Goal: Task Accomplishment & Management: Manage account settings

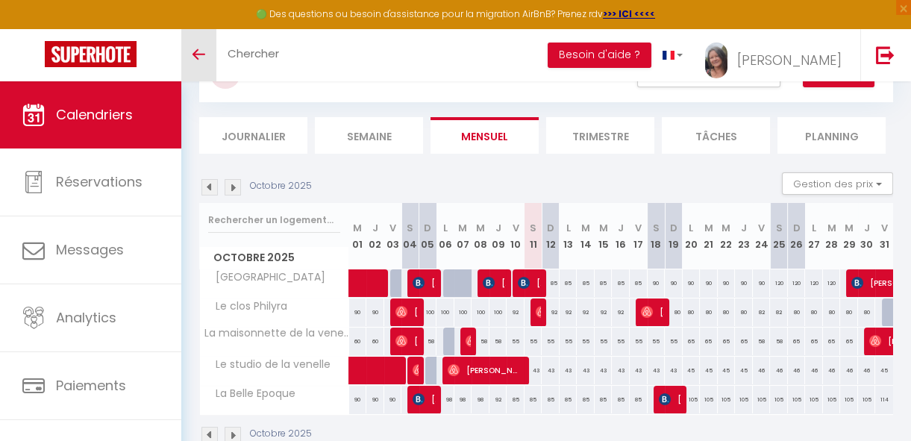
click at [193, 51] on icon "Toggle menubar" at bounding box center [199, 54] width 13 height 9
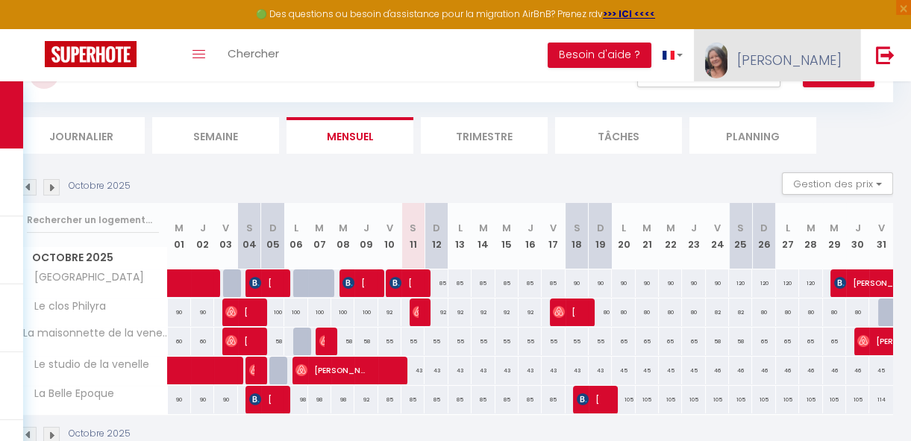
click at [830, 63] on span "[PERSON_NAME]" at bounding box center [790, 60] width 105 height 19
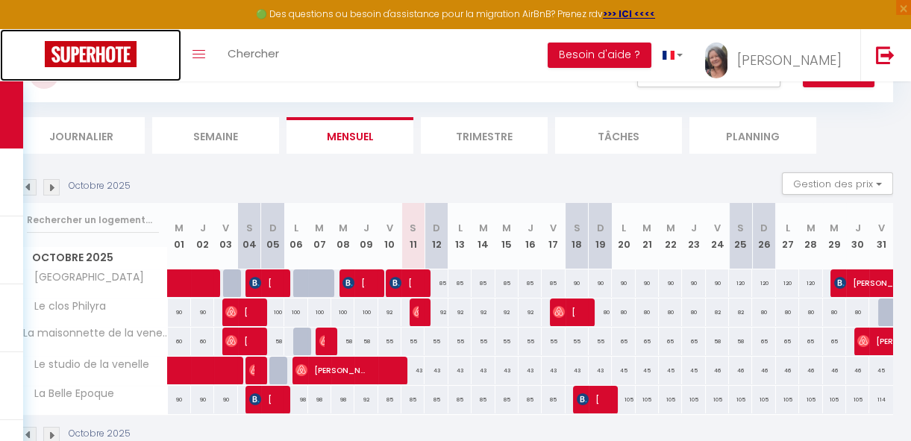
click at [75, 64] on img at bounding box center [91, 54] width 92 height 26
click at [60, 50] on img at bounding box center [91, 54] width 92 height 26
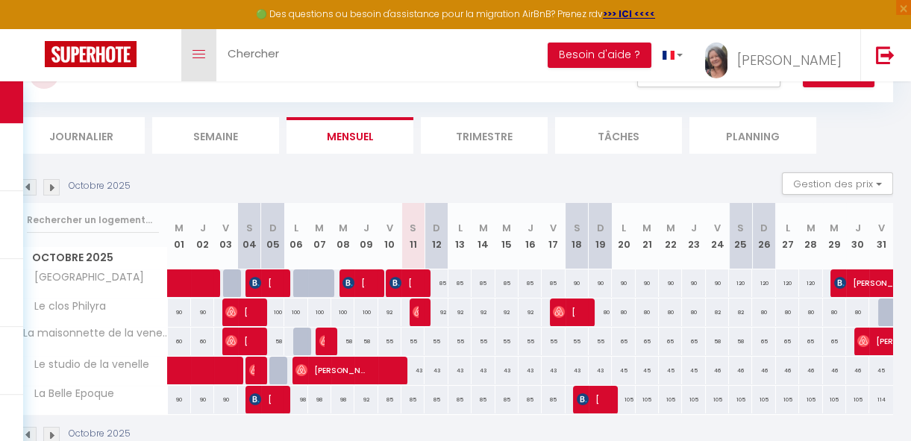
click at [187, 55] on link "Toggle menubar" at bounding box center [198, 55] width 35 height 52
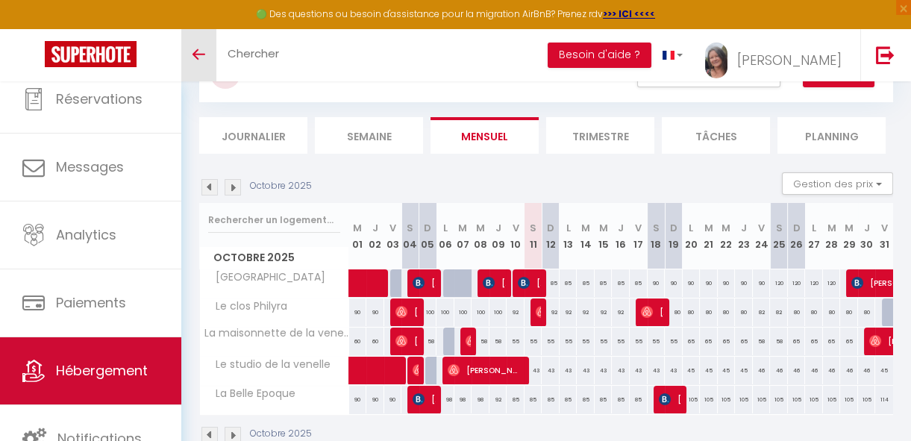
click at [127, 364] on span "Hébergement" at bounding box center [102, 370] width 92 height 19
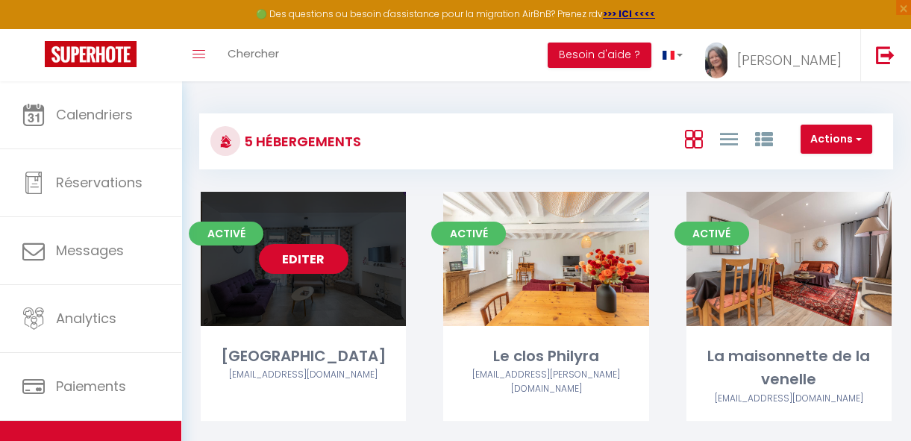
click at [322, 265] on link "Editer" at bounding box center [304, 259] width 90 height 30
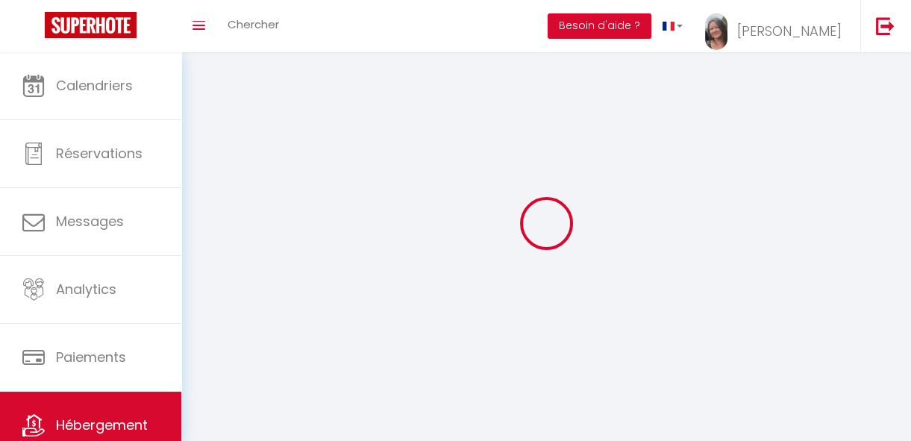
select select "28"
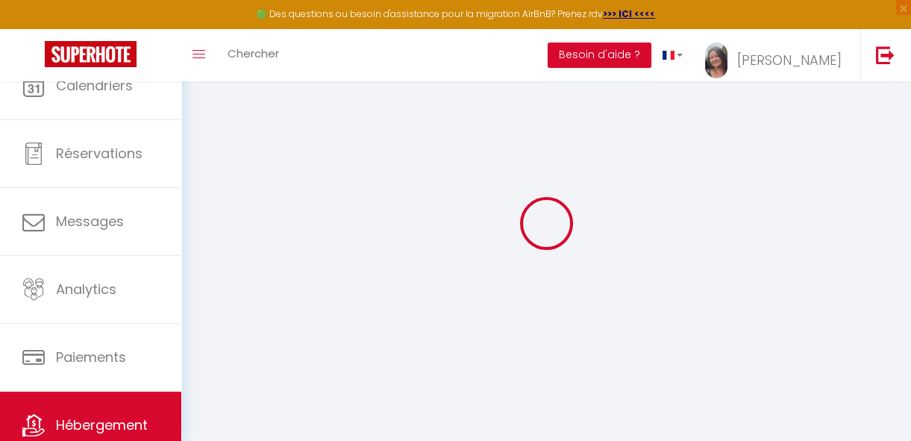
select select
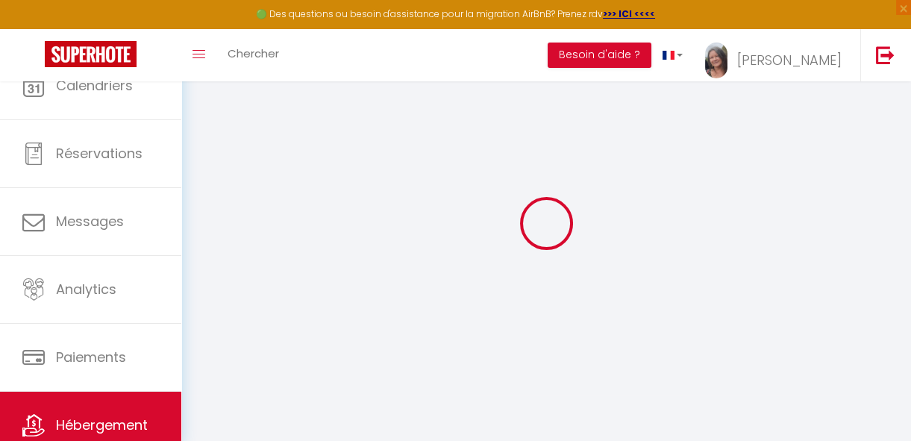
select select
checkbox input "false"
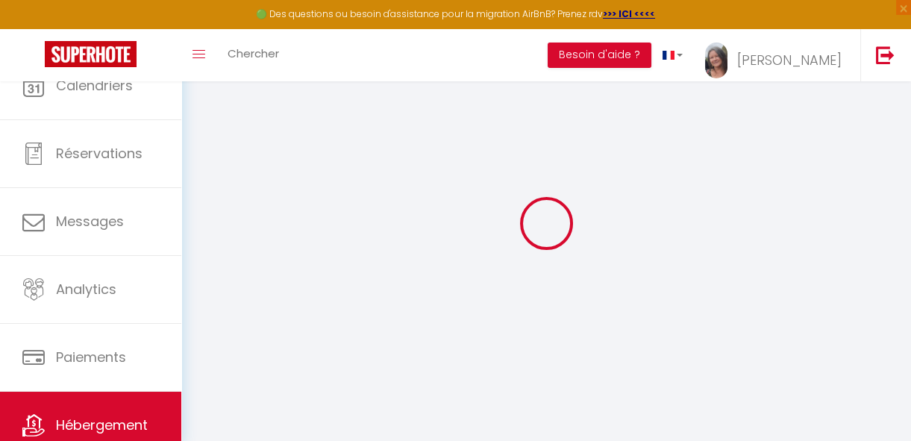
select select
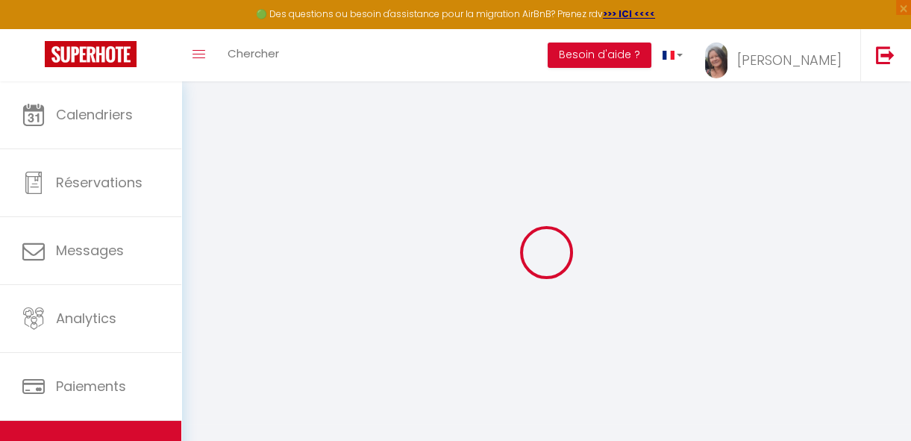
select select
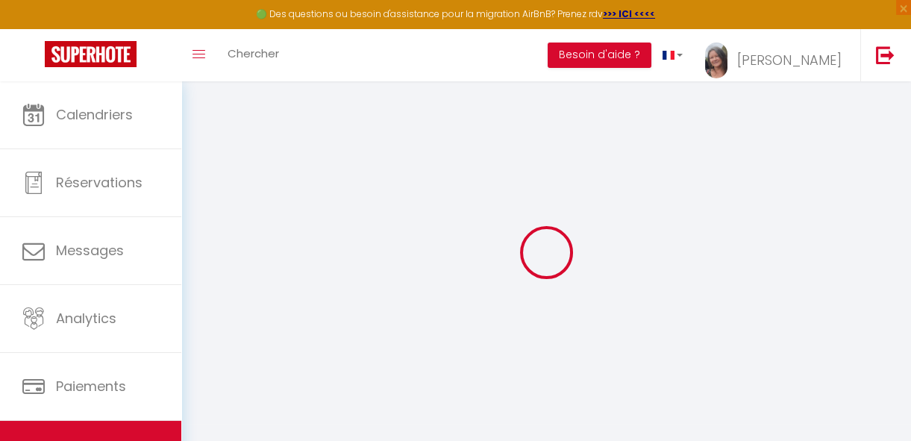
select select
checkbox input "false"
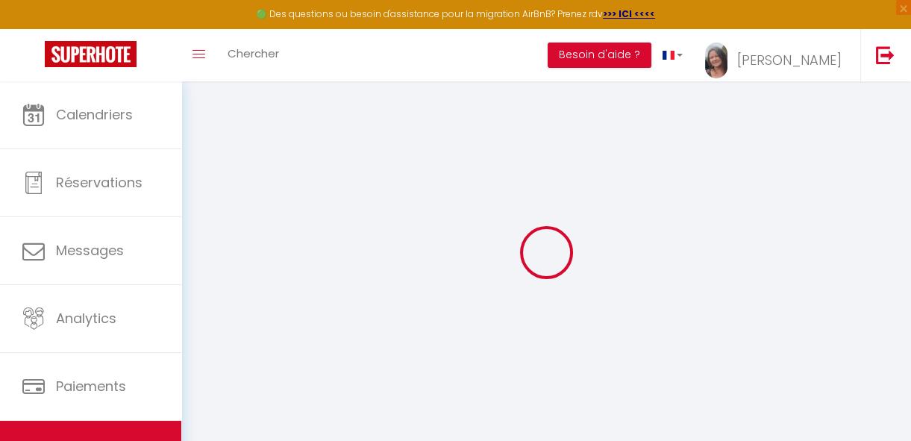
select select
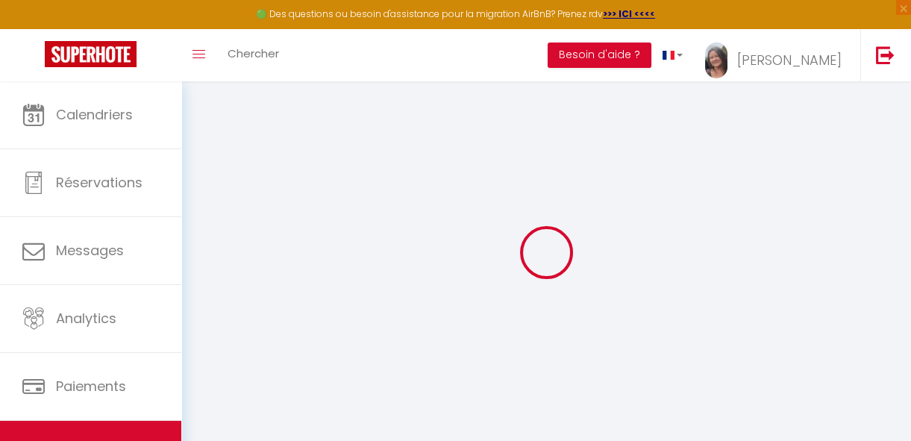
select select
checkbox input "false"
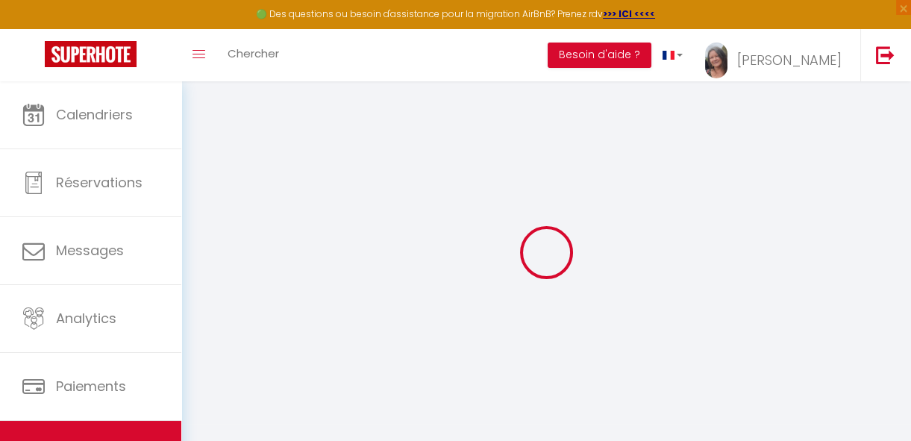
checkbox input "false"
select select
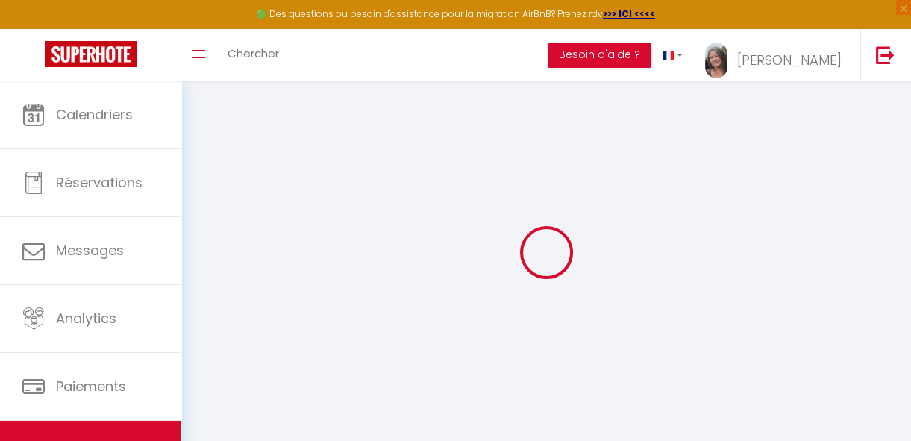
select select
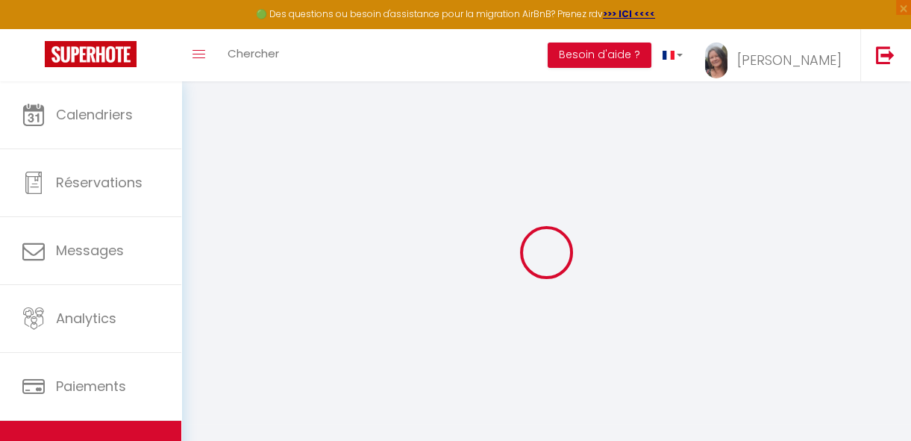
checkbox input "false"
select select
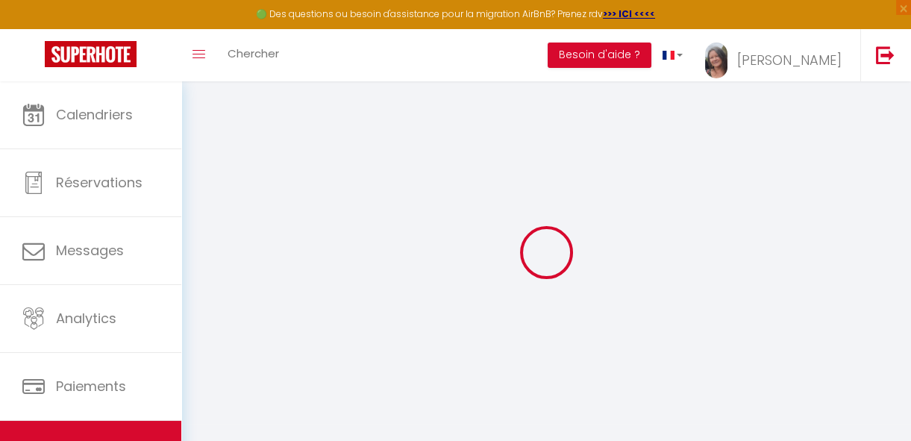
select select
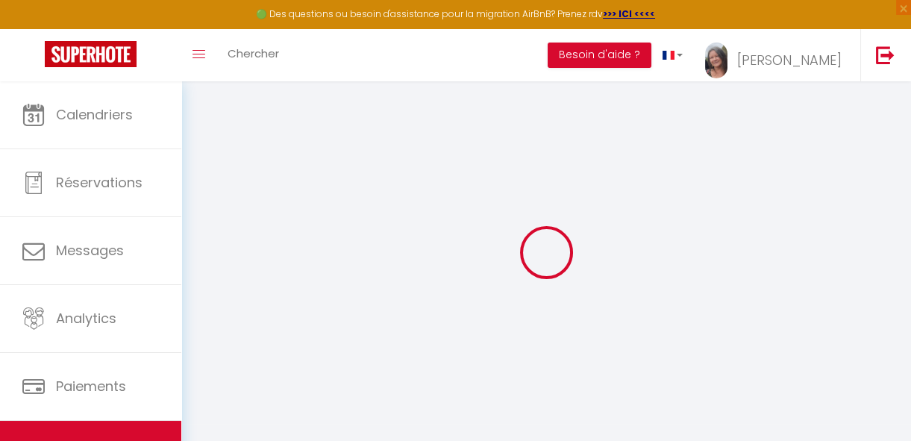
select select
checkbox input "false"
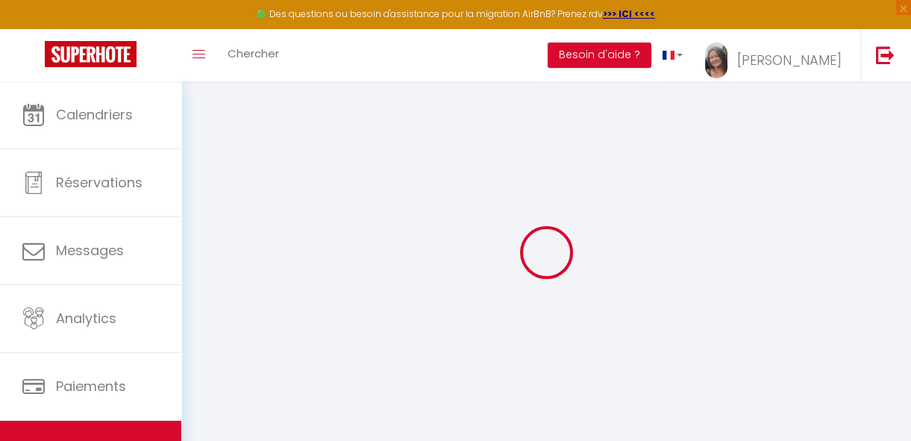
checkbox input "false"
select select
type input "[GEOGRAPHIC_DATA]"
type input "[PERSON_NAME]"
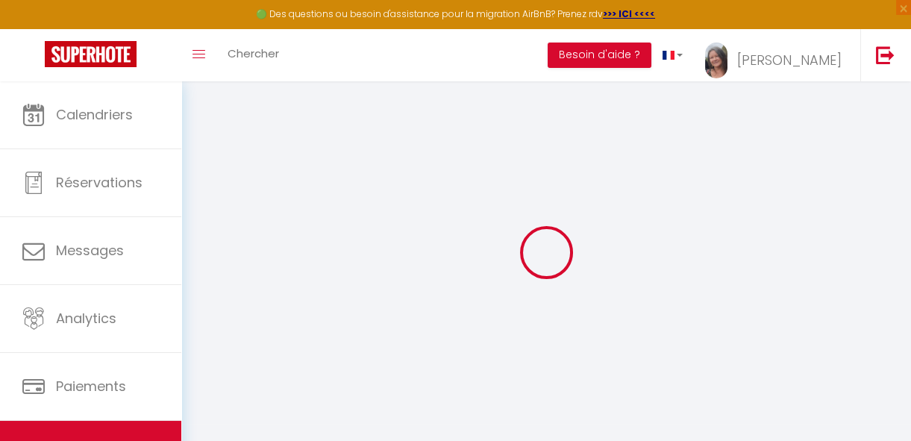
type input "[PERSON_NAME]"
type input "30 Champgard"
type input "41100"
type input "CRUCHERAY"
select select "houses"
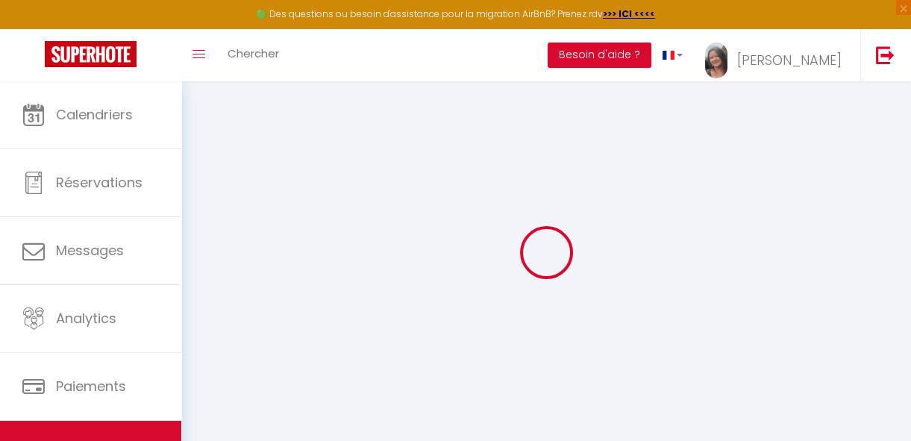
select select "7"
select select "4"
select select "2"
type input "78"
type input "10"
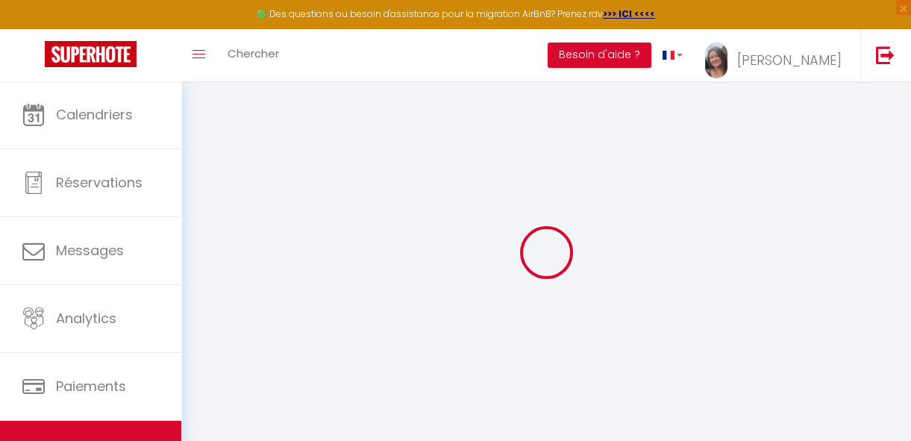
type input "74"
type input "0.30"
type input "300"
select select
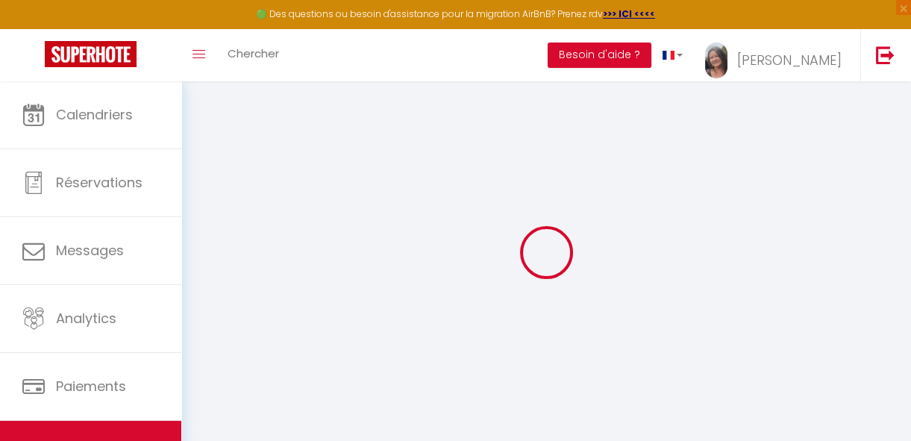
select select
type input "Rue Bretonnerie"
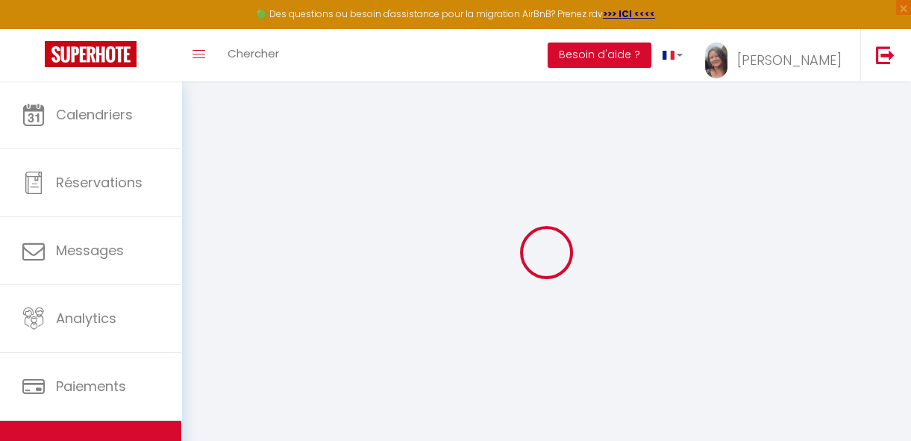
type input "41100"
type input "Vendôme"
type input "[EMAIL_ADDRESS][DOMAIN_NAME]"
select select "11399"
checkbox input "false"
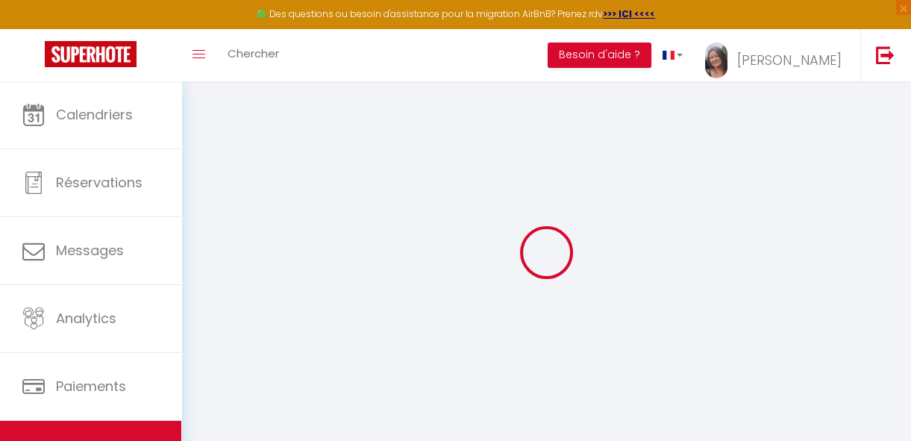
checkbox input "false"
checkbox input "true"
checkbox input "false"
type input "23"
type input "63"
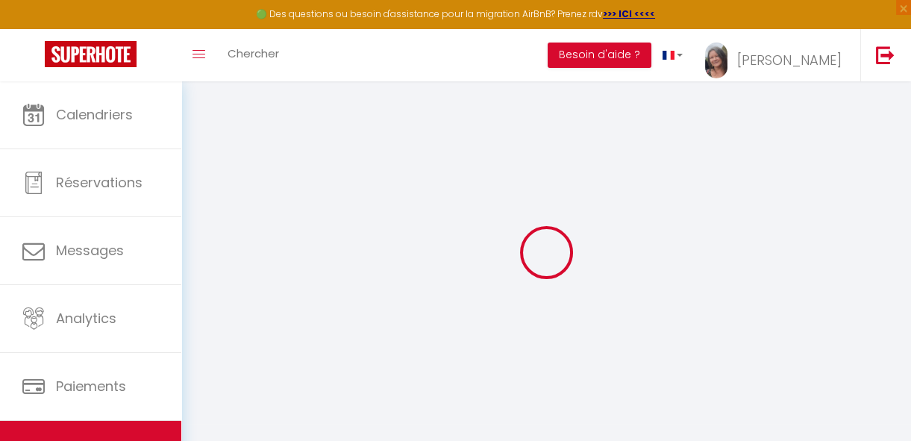
type input "0"
select select
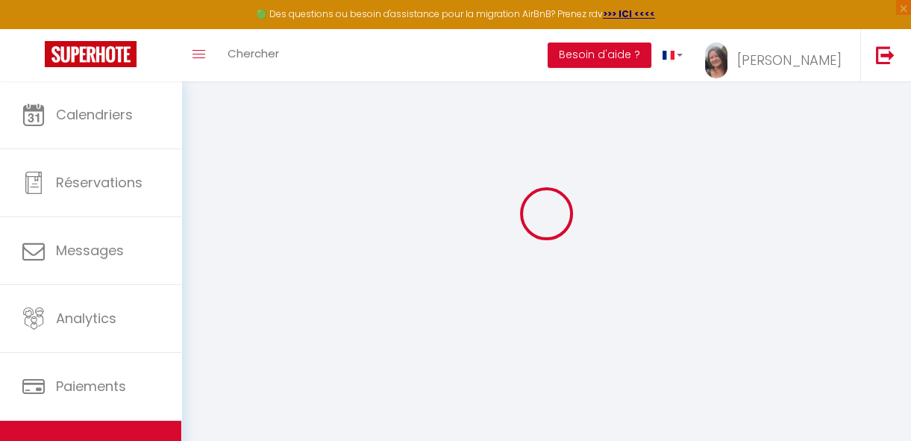
select select
checkbox input "false"
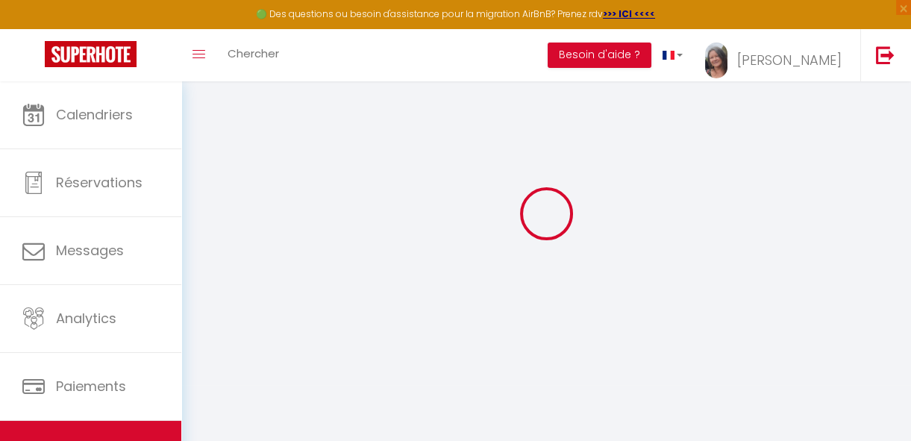
checkbox input "false"
checkbox input "true"
checkbox input "false"
select select
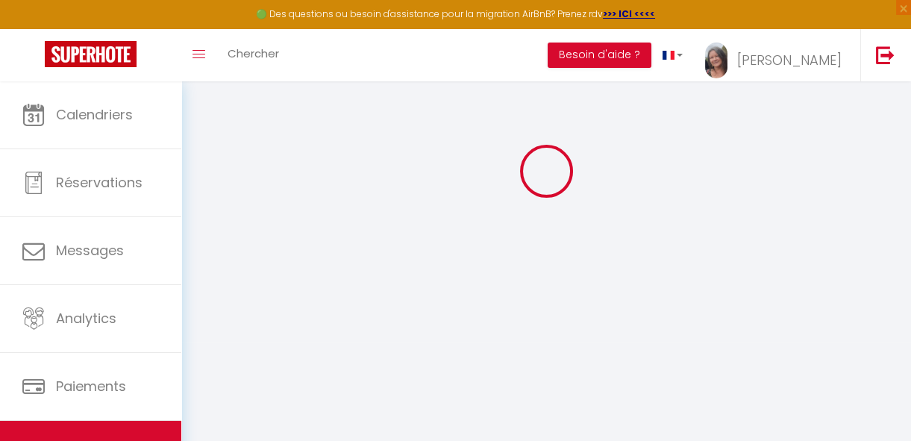
select select
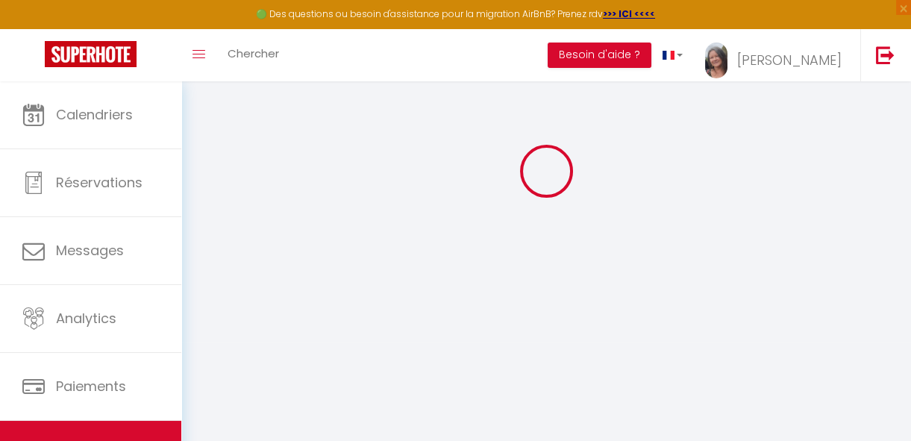
checkbox input "false"
checkbox input "true"
checkbox input "false"
select select "16:00"
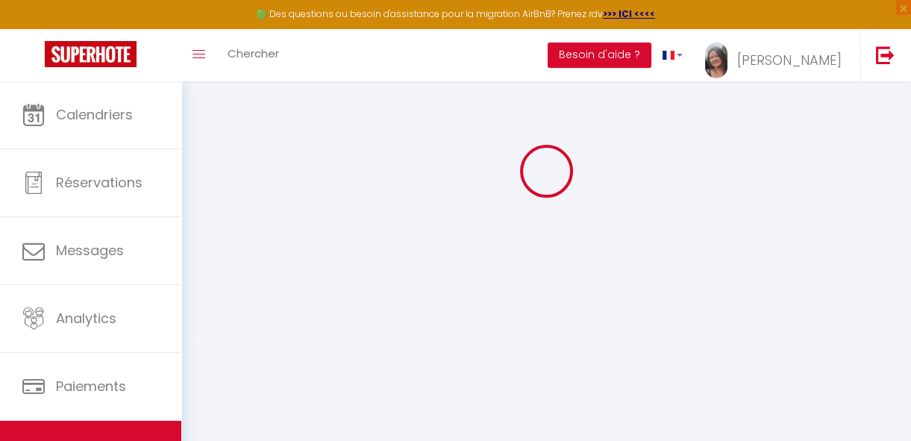
select select
select select "12:00"
select select "180"
select select "21:00"
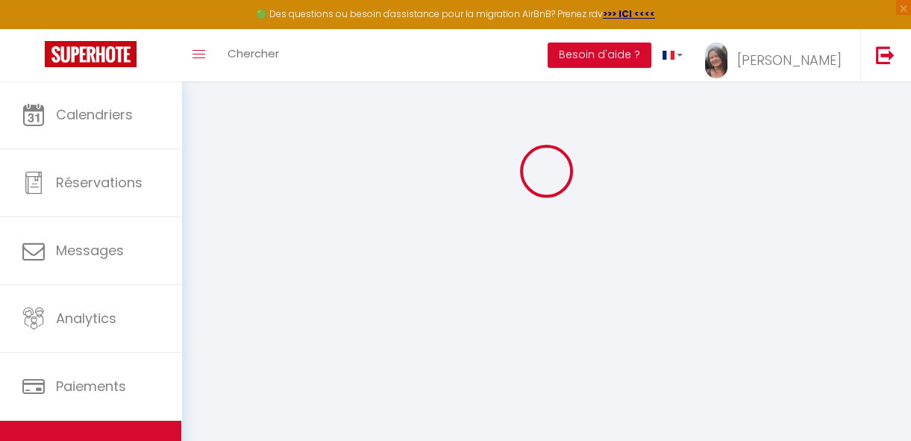
checkbox input "false"
checkbox input "true"
checkbox input "false"
select select
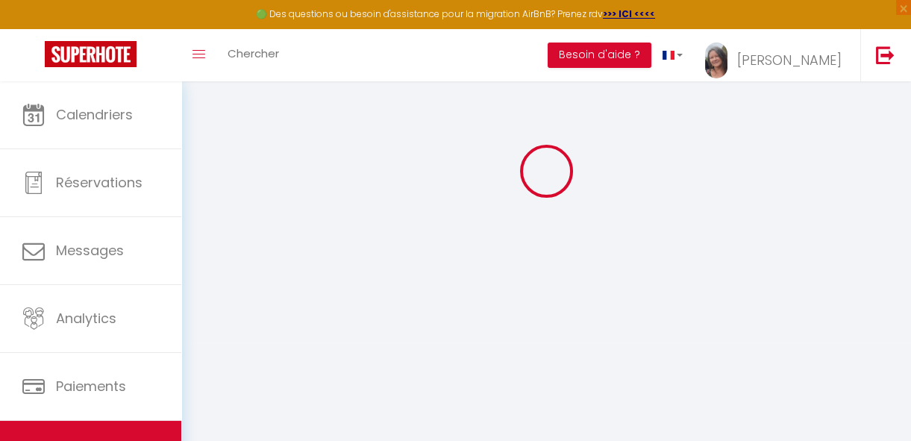
checkbox input "false"
checkbox input "true"
checkbox input "false"
